Goal: Information Seeking & Learning: Learn about a topic

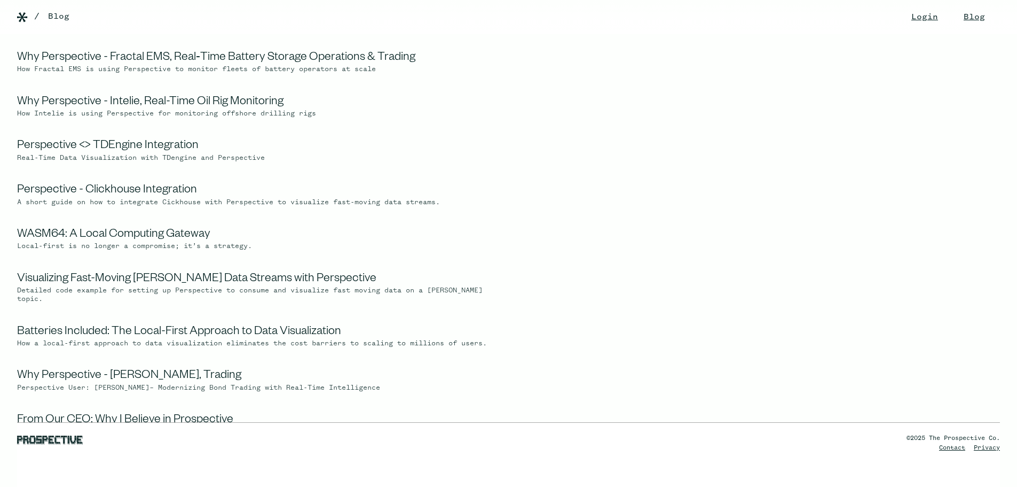
drag, startPoint x: 153, startPoint y: 184, endPoint x: 543, endPoint y: 151, distance: 391.3
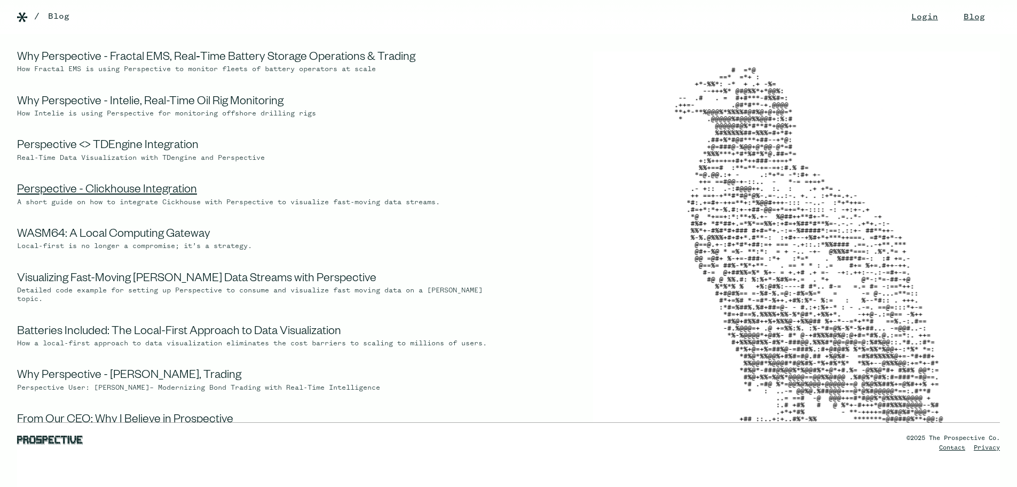
click at [105, 185] on link "Perspective - Clickhouse Integration" at bounding box center [107, 190] width 180 height 13
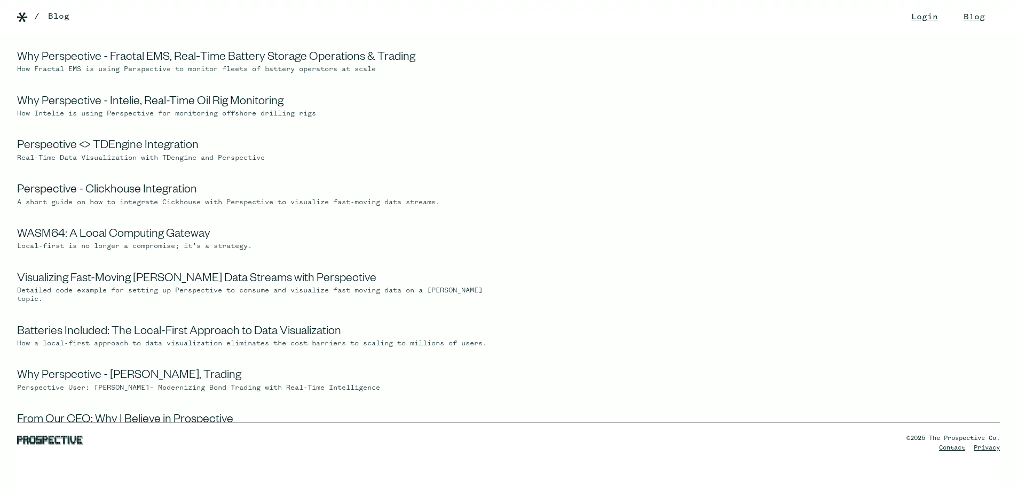
click at [660, 287] on img at bounding box center [796, 254] width 407 height 407
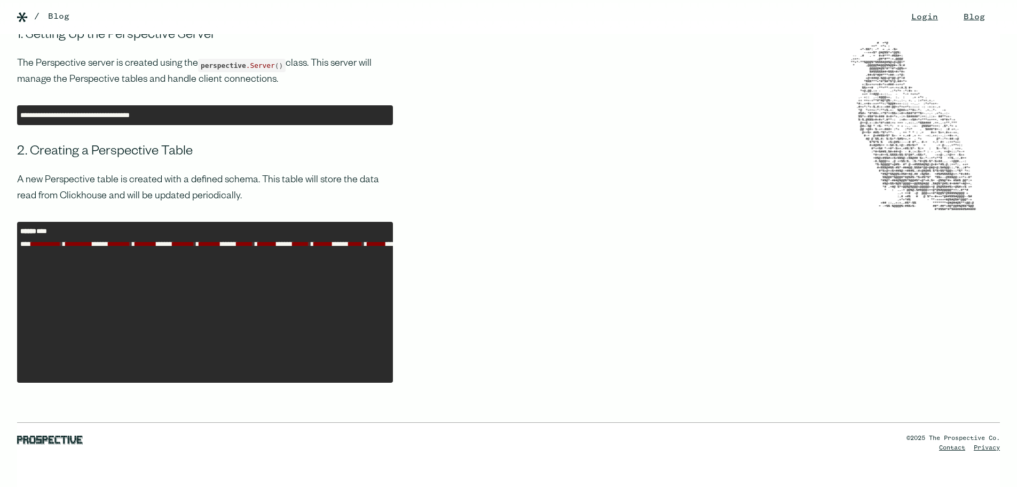
scroll to position [4166, 0]
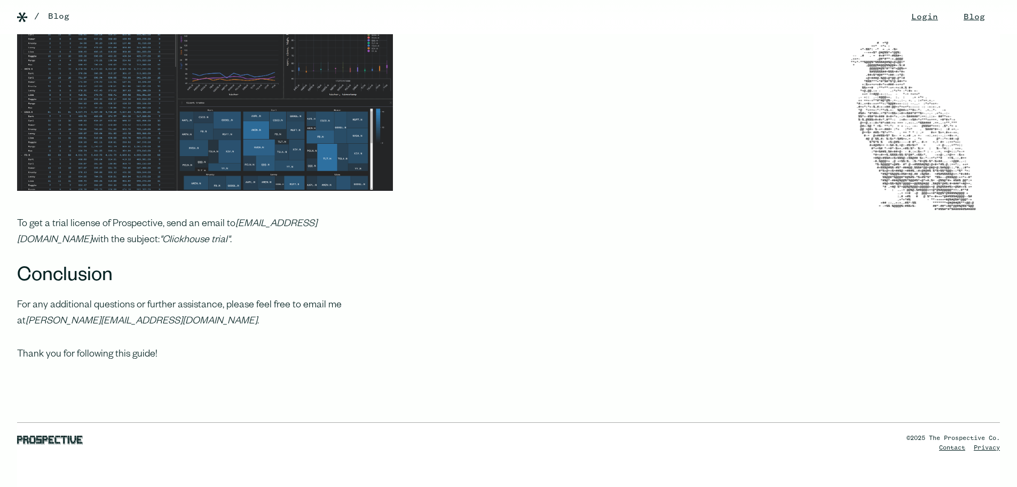
scroll to position [5768, 0]
